Goal: Information Seeking & Learning: Learn about a topic

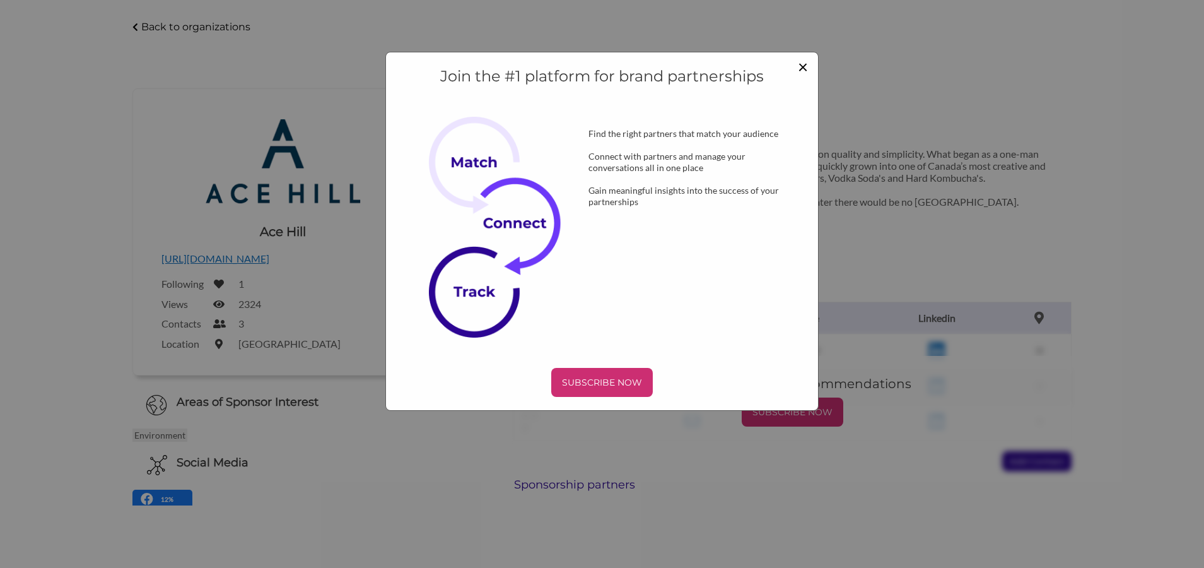
click at [803, 73] on span "×" at bounding box center [803, 65] width 10 height 21
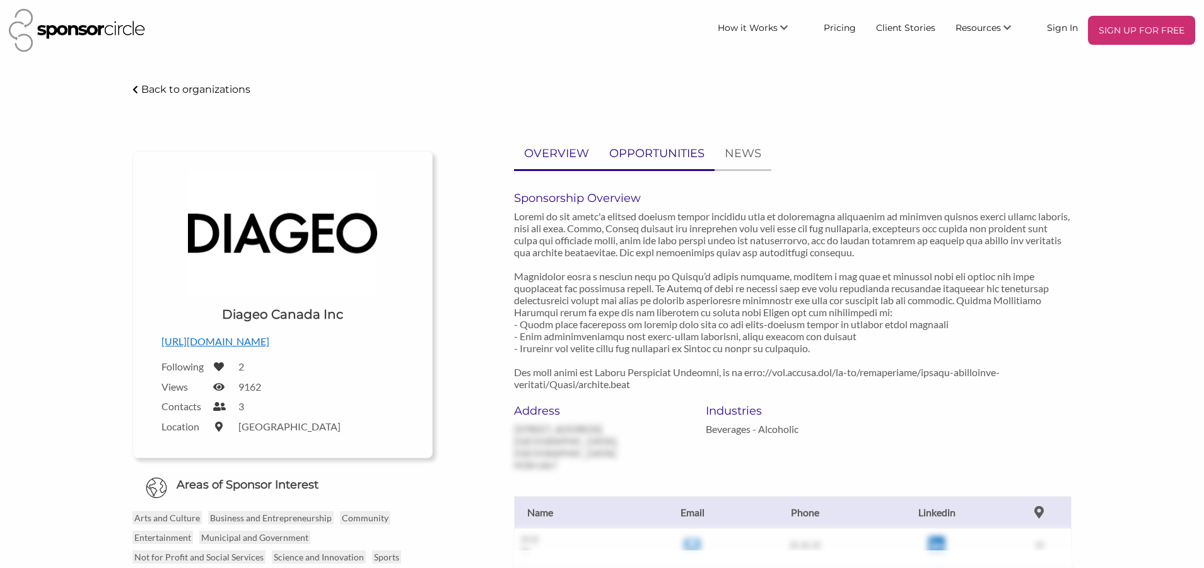
click at [620, 158] on p "OPPORTUNITIES" at bounding box center [656, 153] width 95 height 18
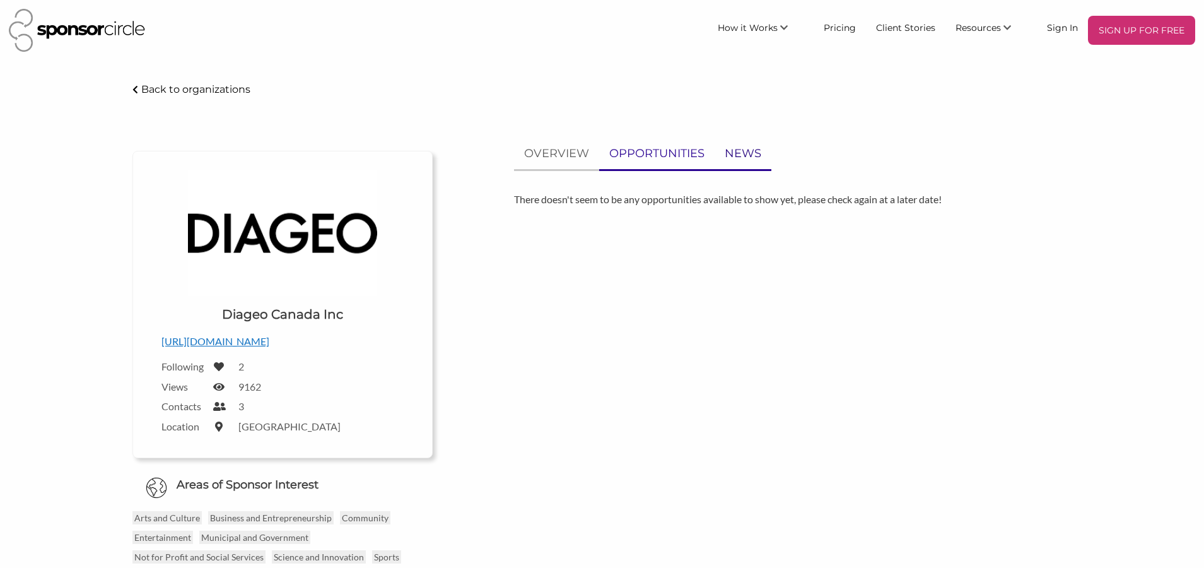
click at [738, 154] on p "NEWS" at bounding box center [743, 153] width 37 height 18
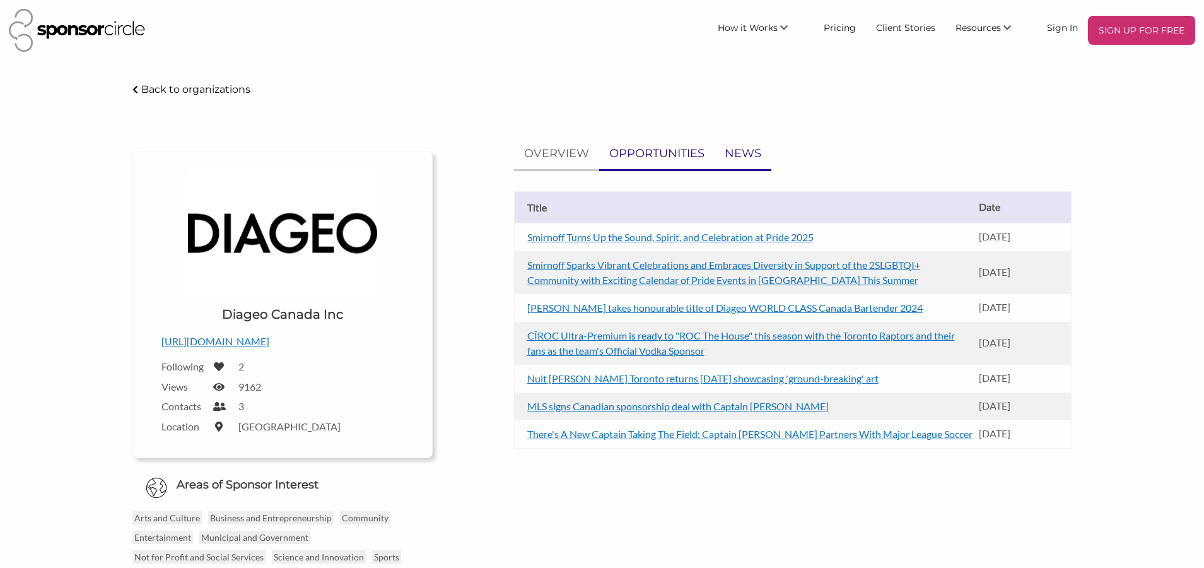
click at [660, 161] on p "OPPORTUNITIES" at bounding box center [656, 153] width 95 height 18
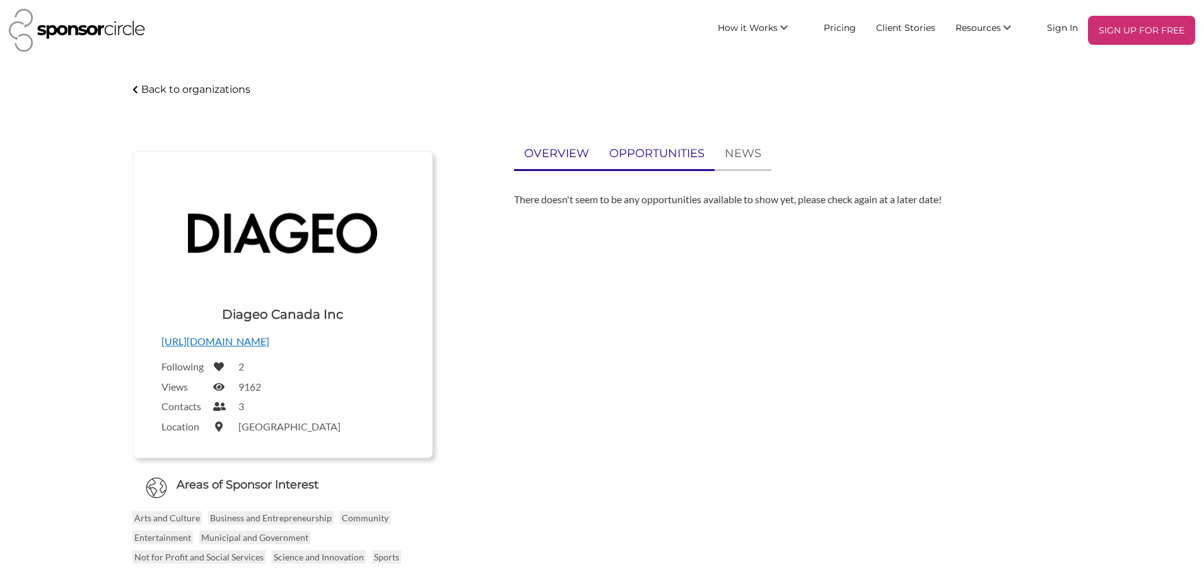
click at [546, 148] on p "OVERVIEW" at bounding box center [556, 153] width 65 height 18
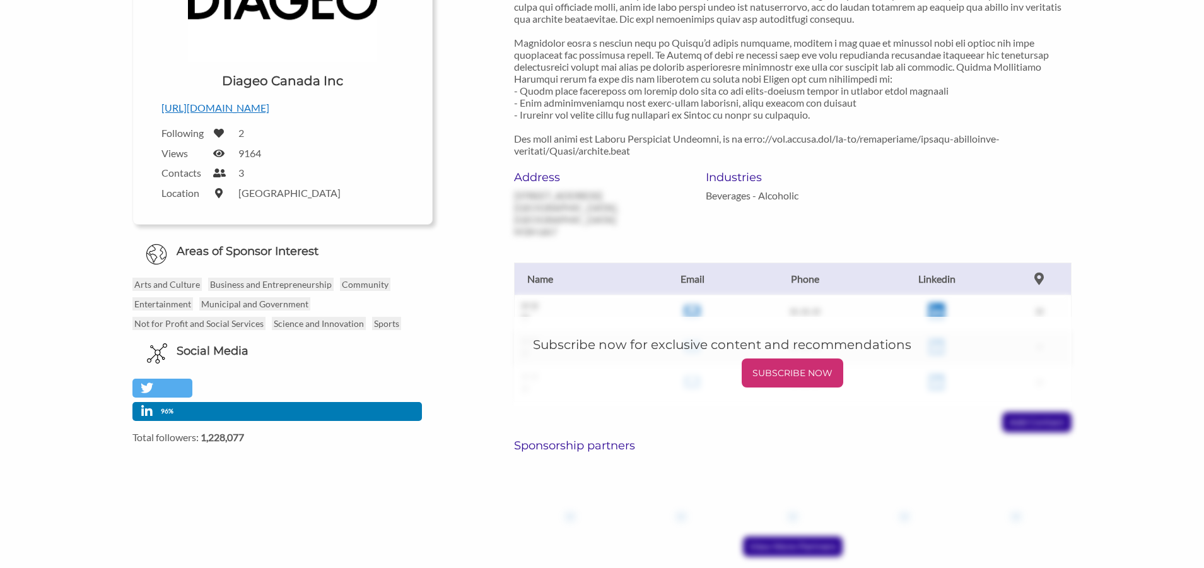
scroll to position [252, 0]
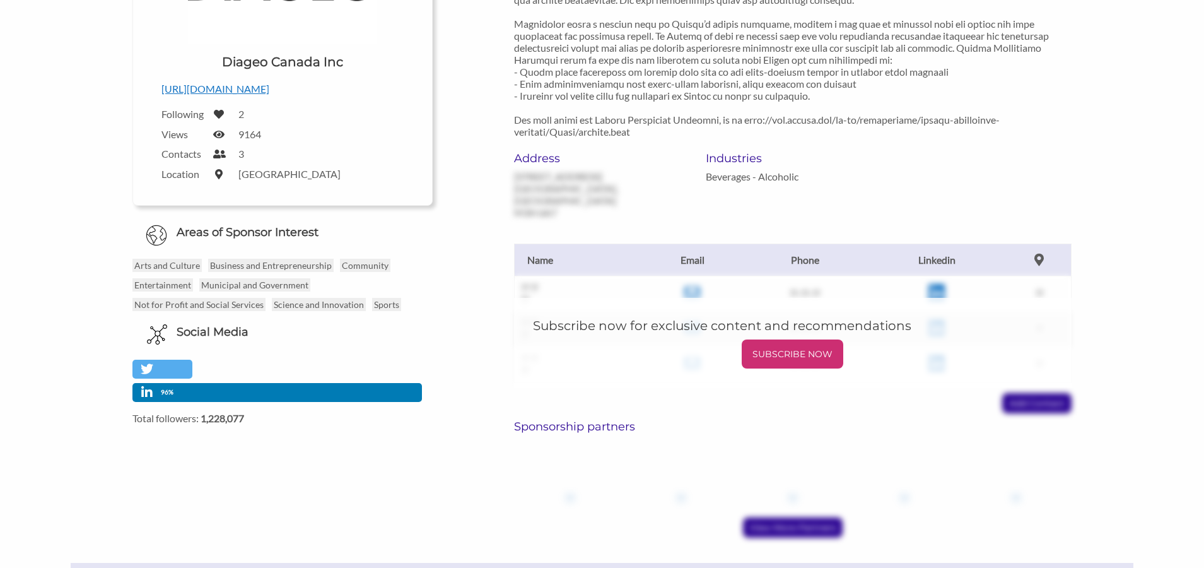
click at [239, 86] on p "http://www.diageo.com" at bounding box center [282, 89] width 242 height 16
